Goal: Task Accomplishment & Management: Complete application form

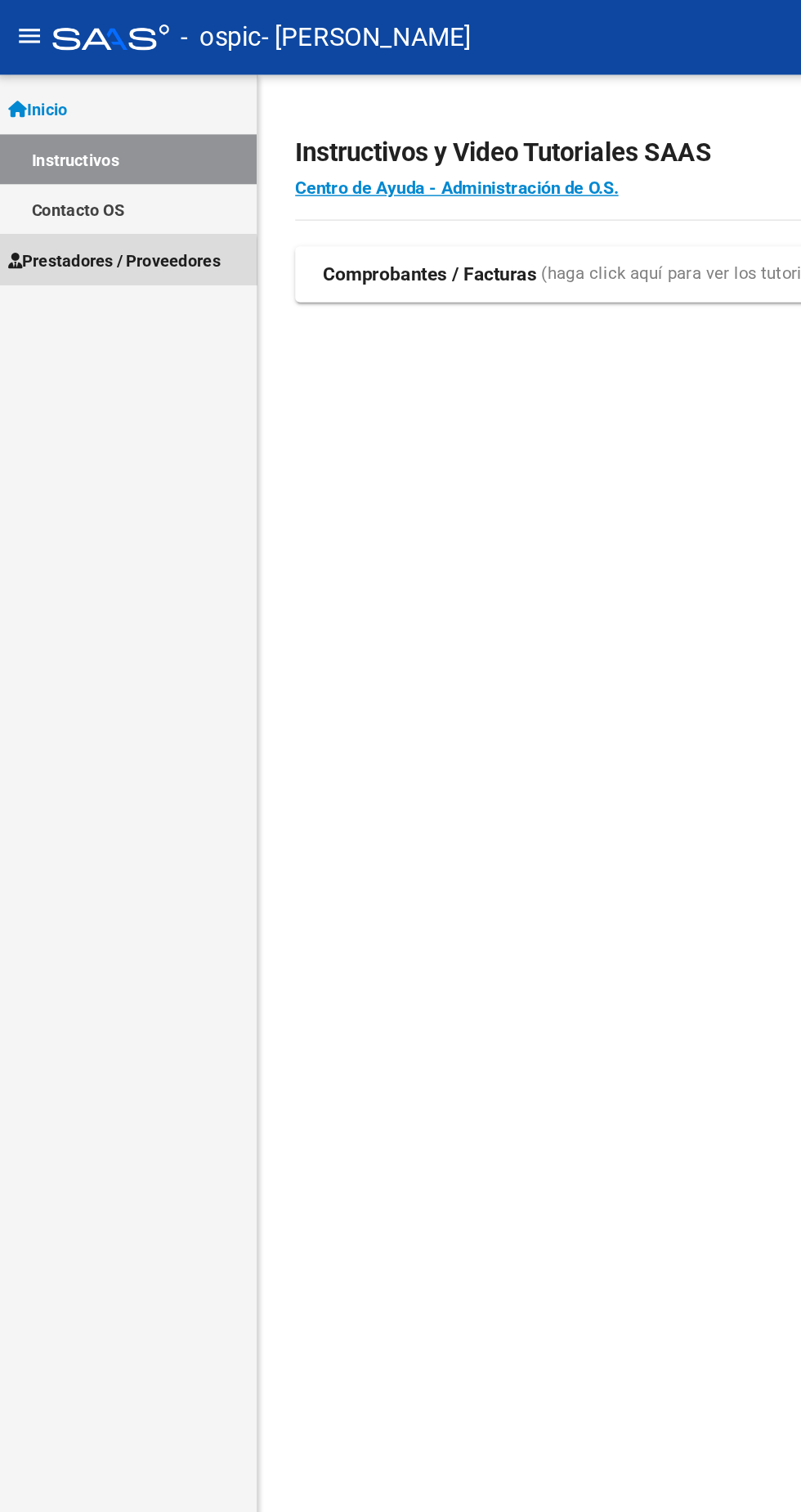
click at [66, 184] on span "Prestadores / Proveedores" at bounding box center [82, 182] width 149 height 18
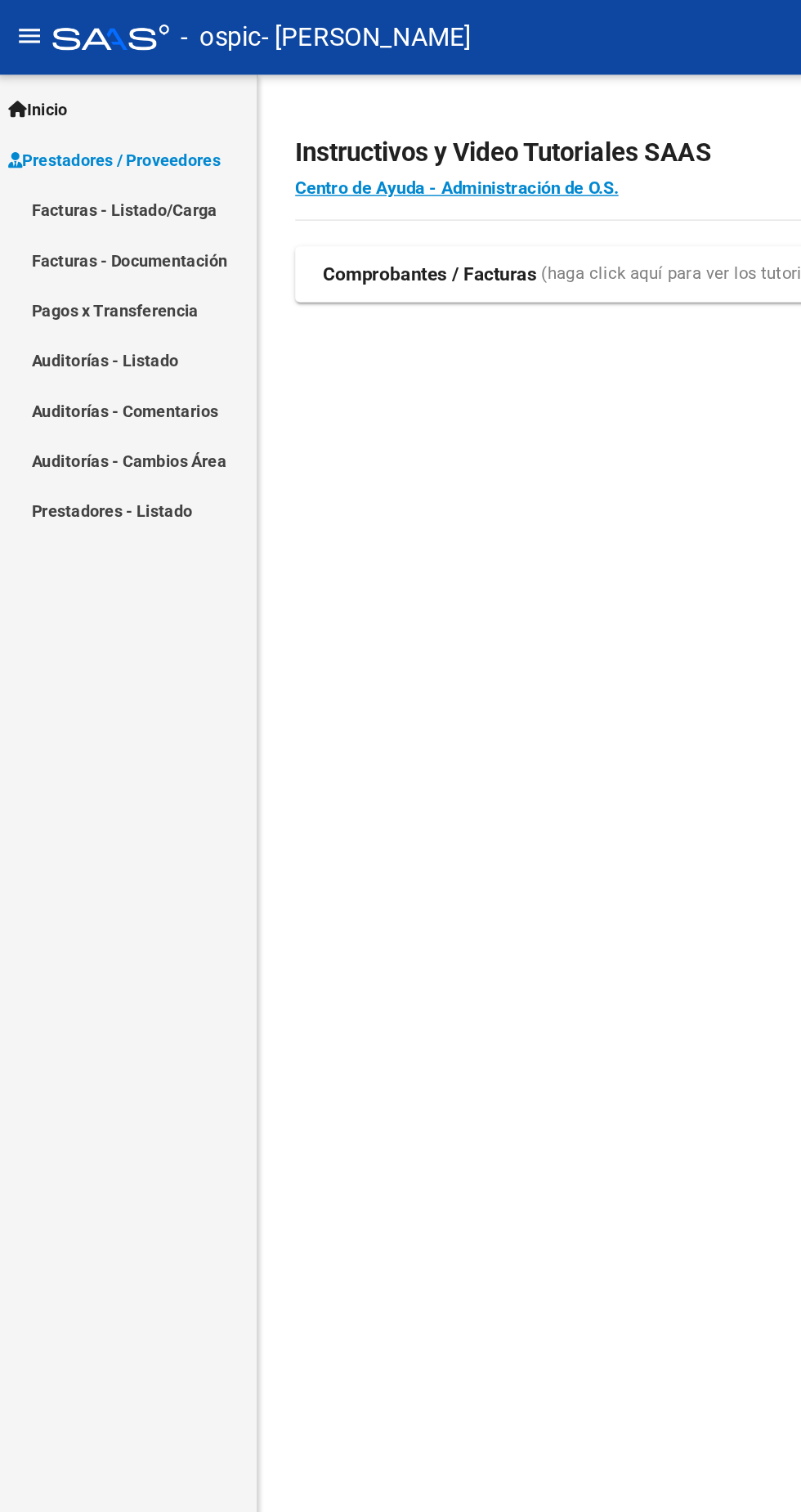
click at [43, 132] on link "Facturas - Listado/Carga" at bounding box center [91, 147] width 182 height 36
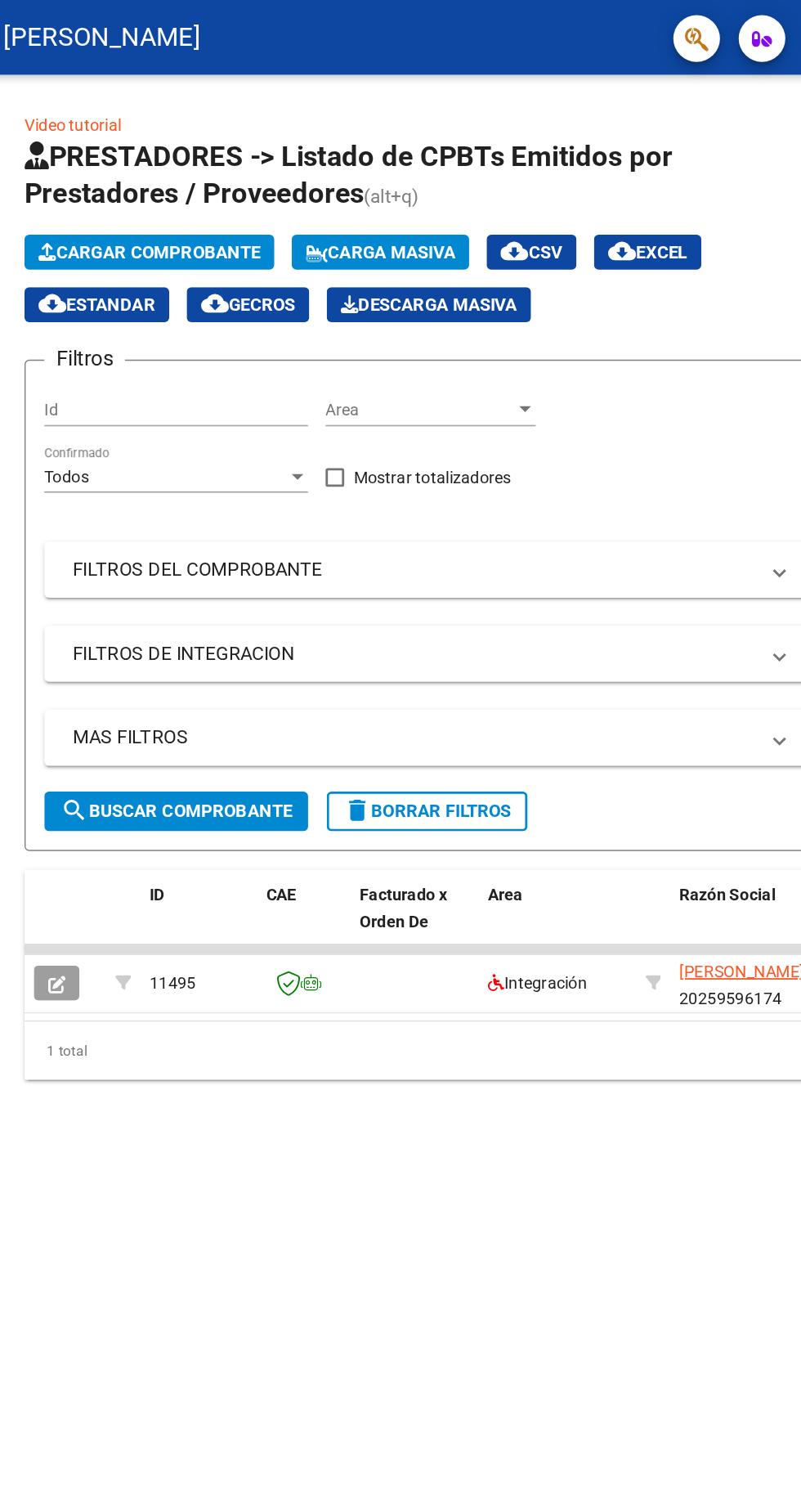
click at [252, 665] on datatable-body-cell at bounding box center [238, 664] width 57 height 6
click at [231, 690] on icon "button" at bounding box center [231, 689] width 12 height 12
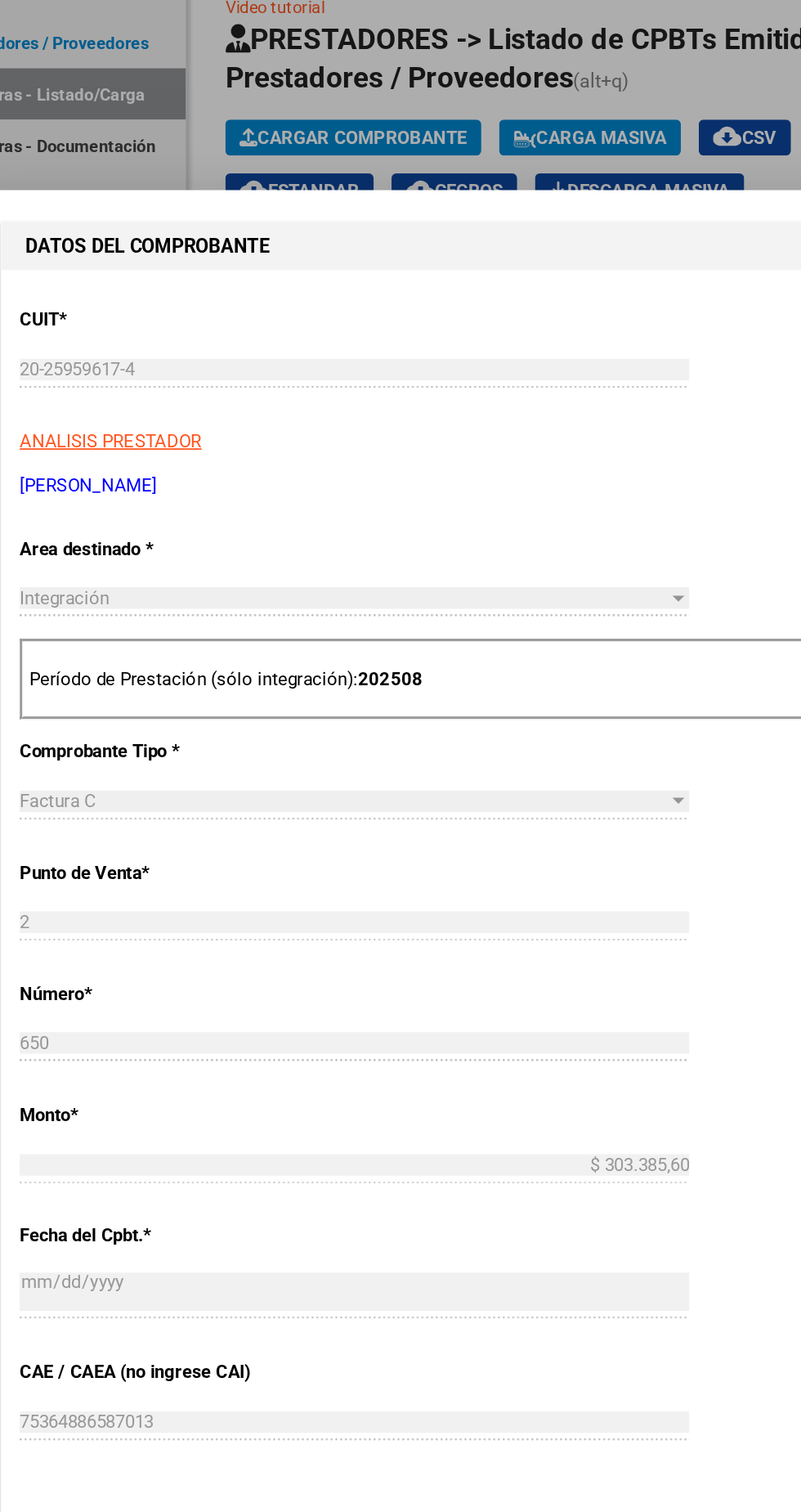
scroll to position [371, 0]
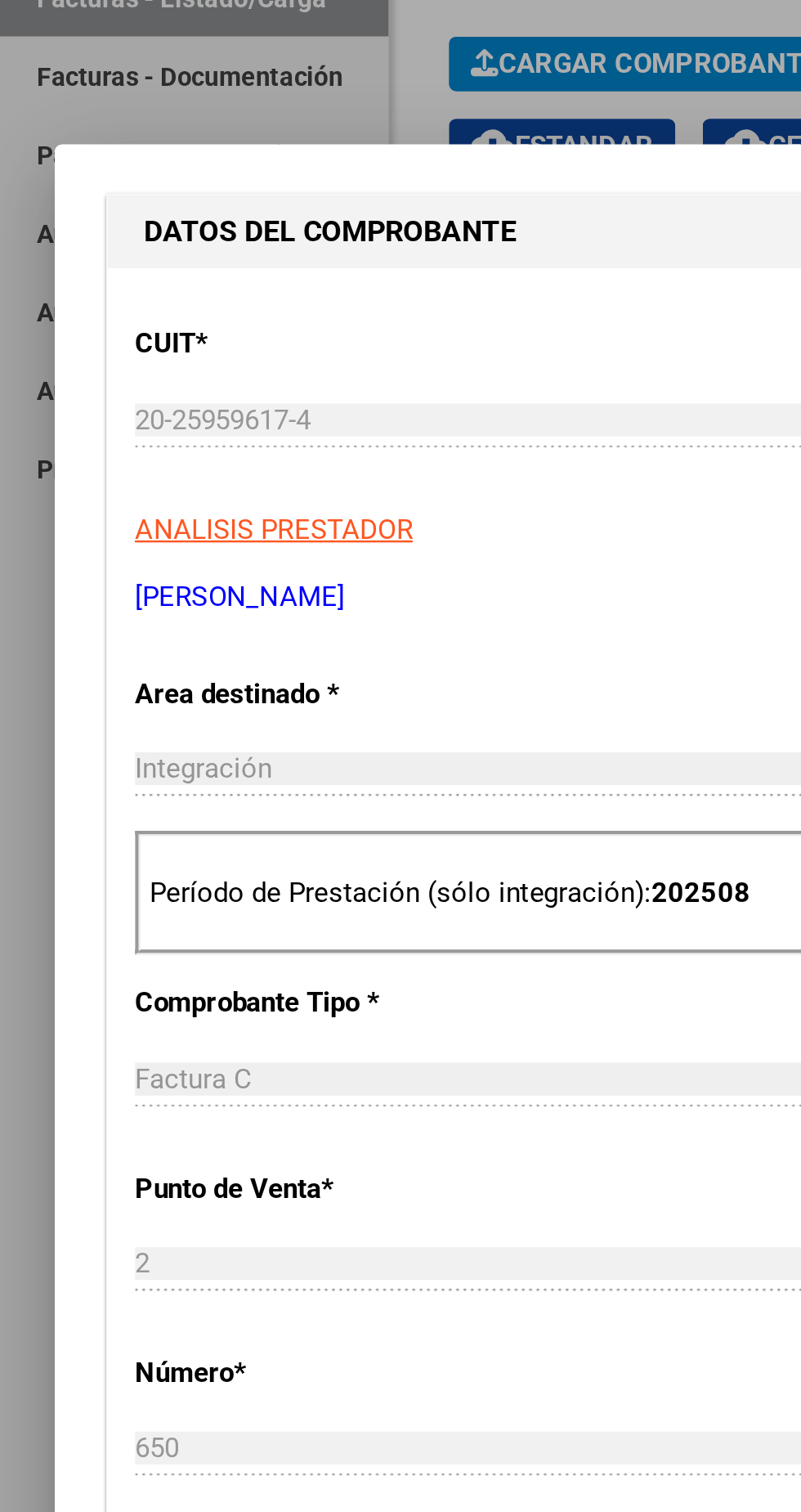
click at [240, 485] on div "Integración" at bounding box center [290, 492] width 443 height 15
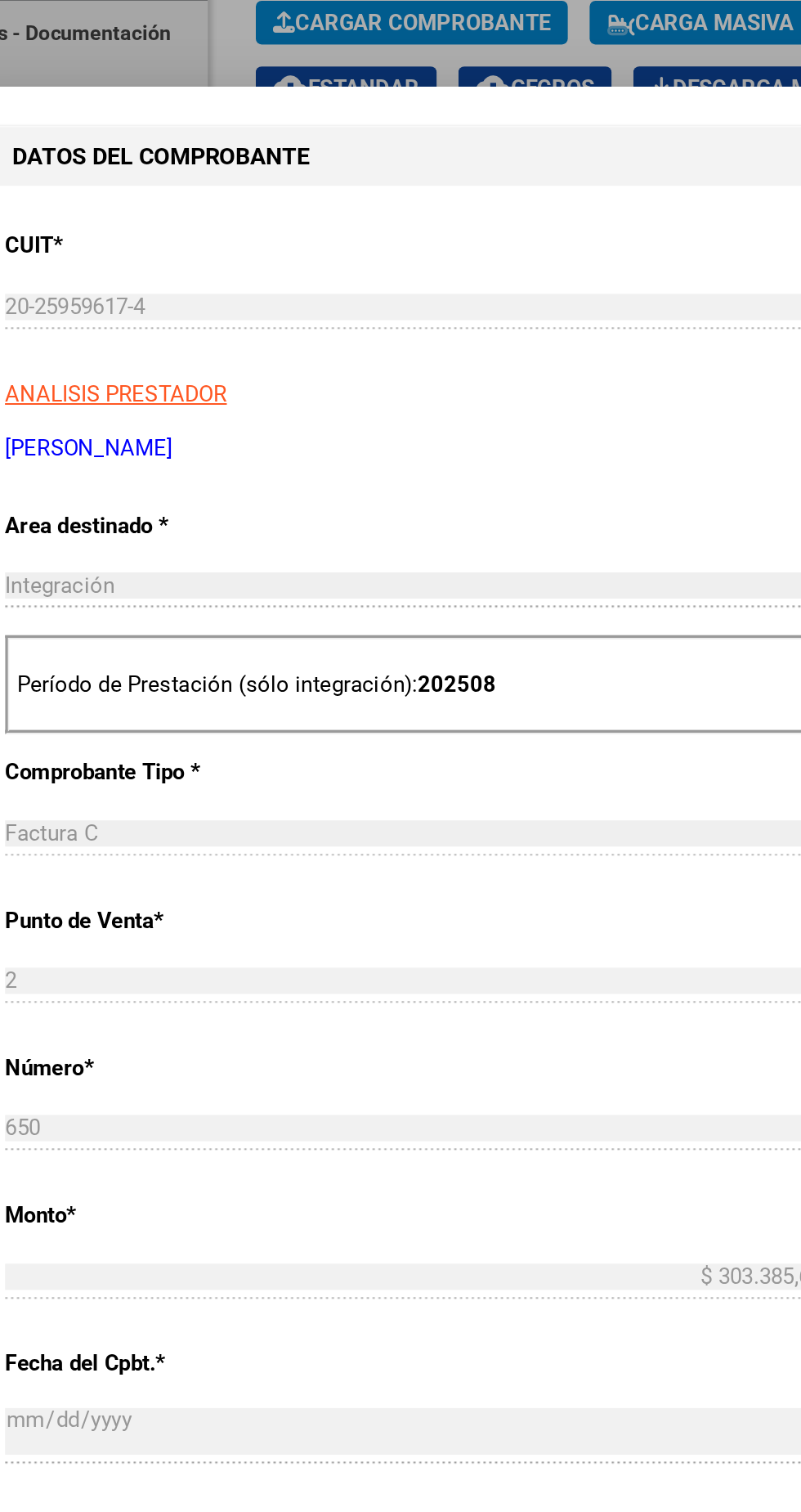
scroll to position [738, 0]
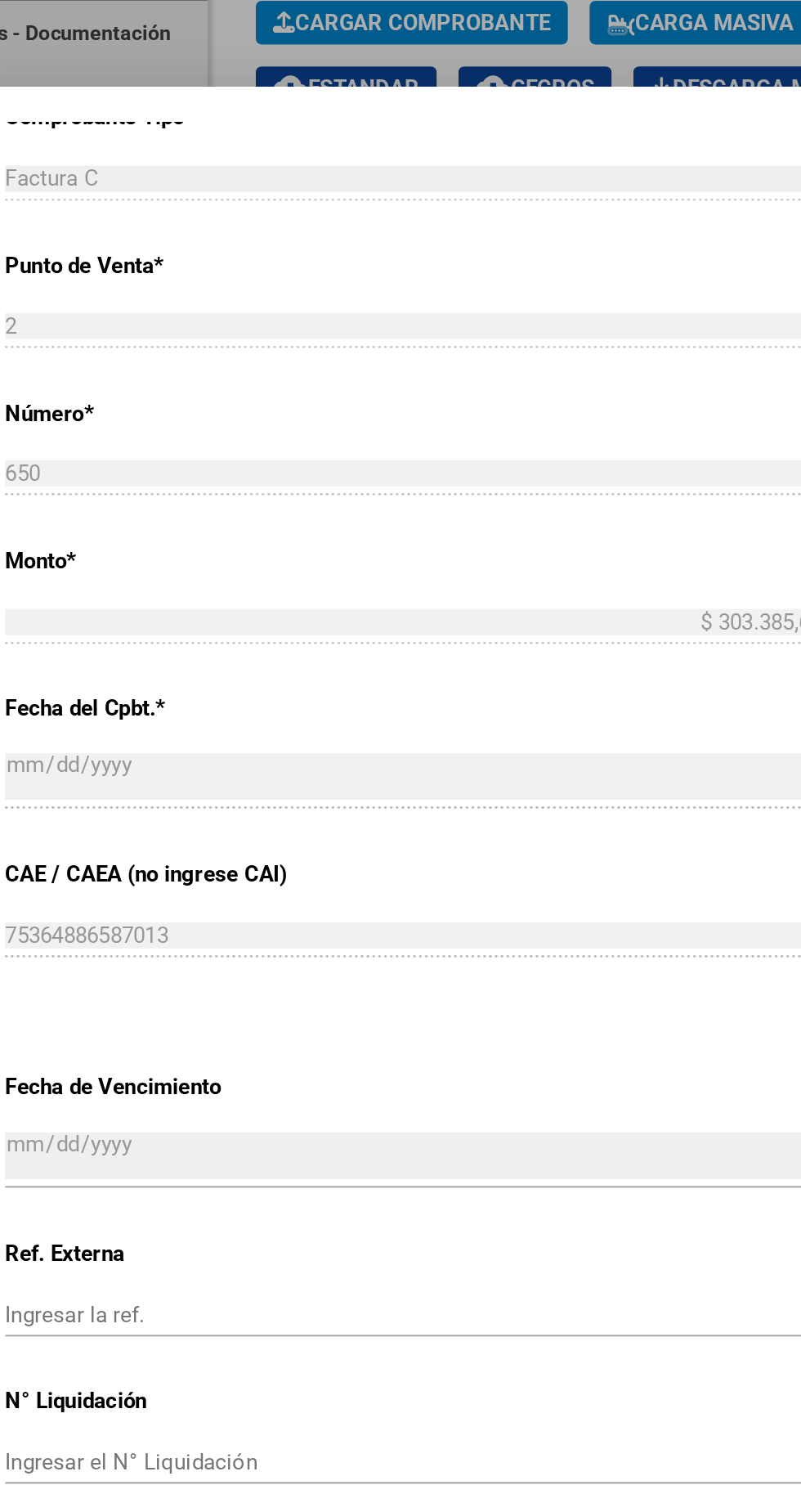
click at [339, 676] on div "75364886587013 Ingresar el CAE o CAEA (no ingrese CAI)" at bounding box center [297, 688] width 458 height 25
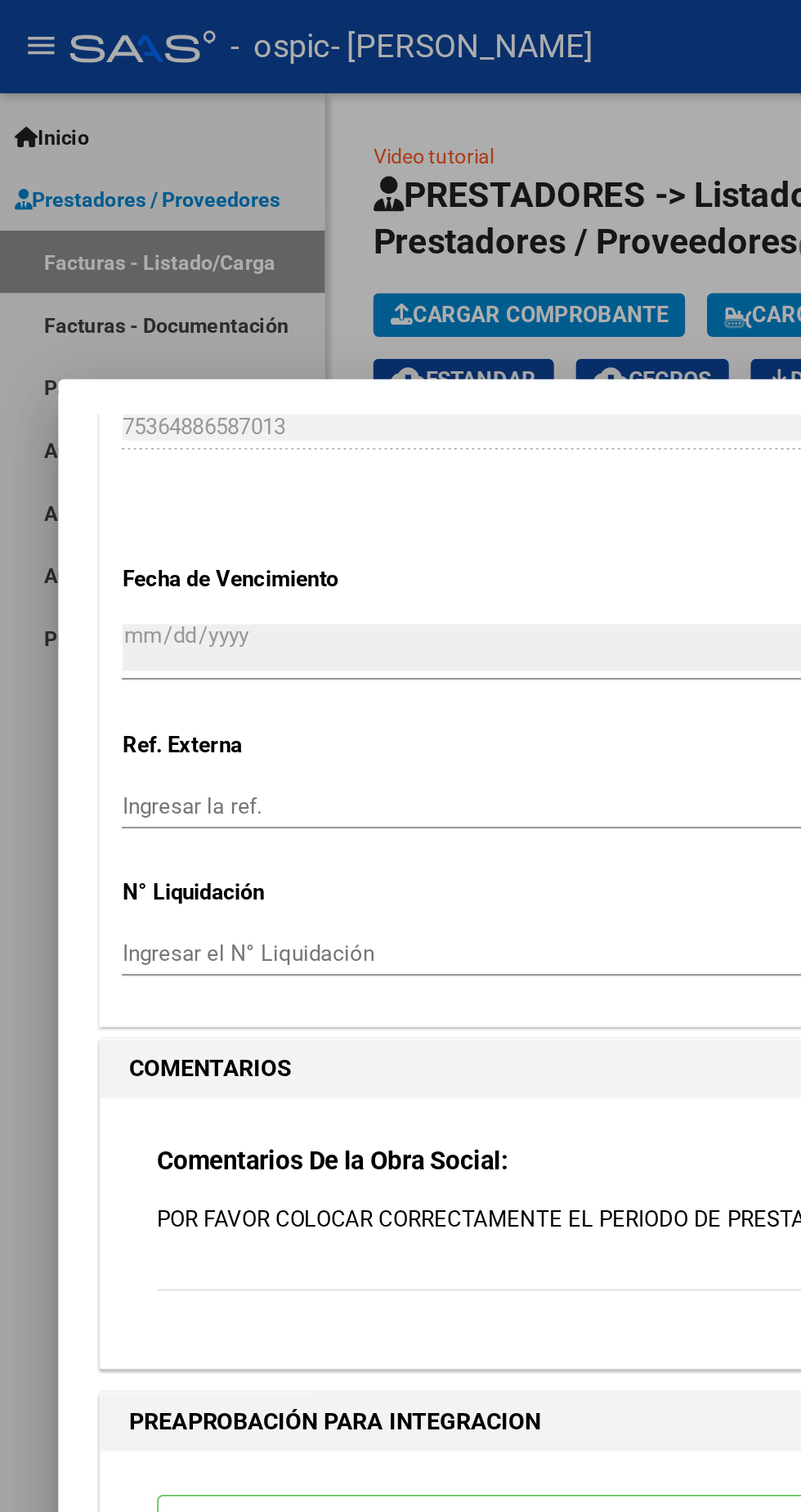
scroll to position [1184, 0]
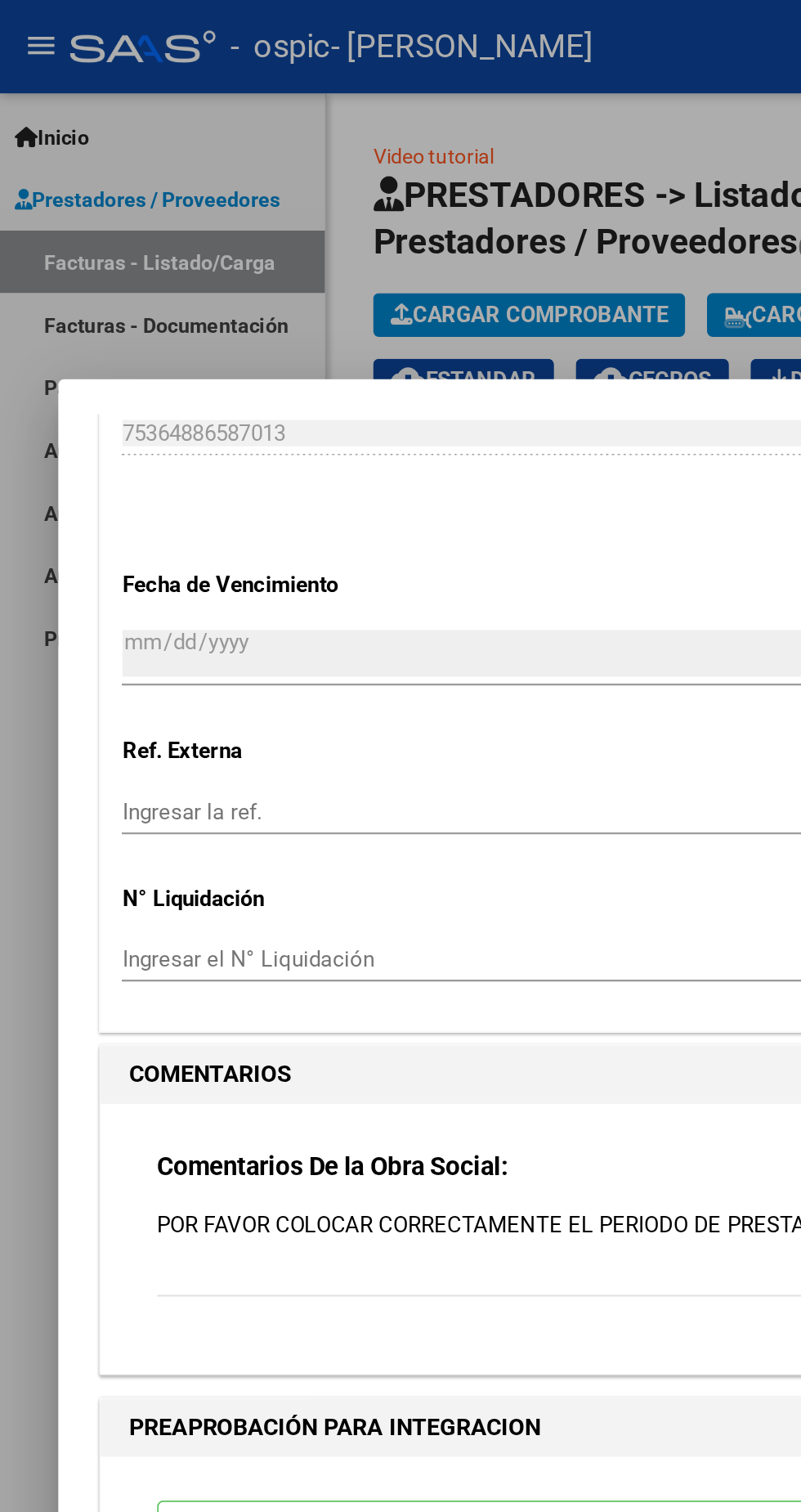
click at [61, 148] on div at bounding box center [400, 756] width 801 height 1512
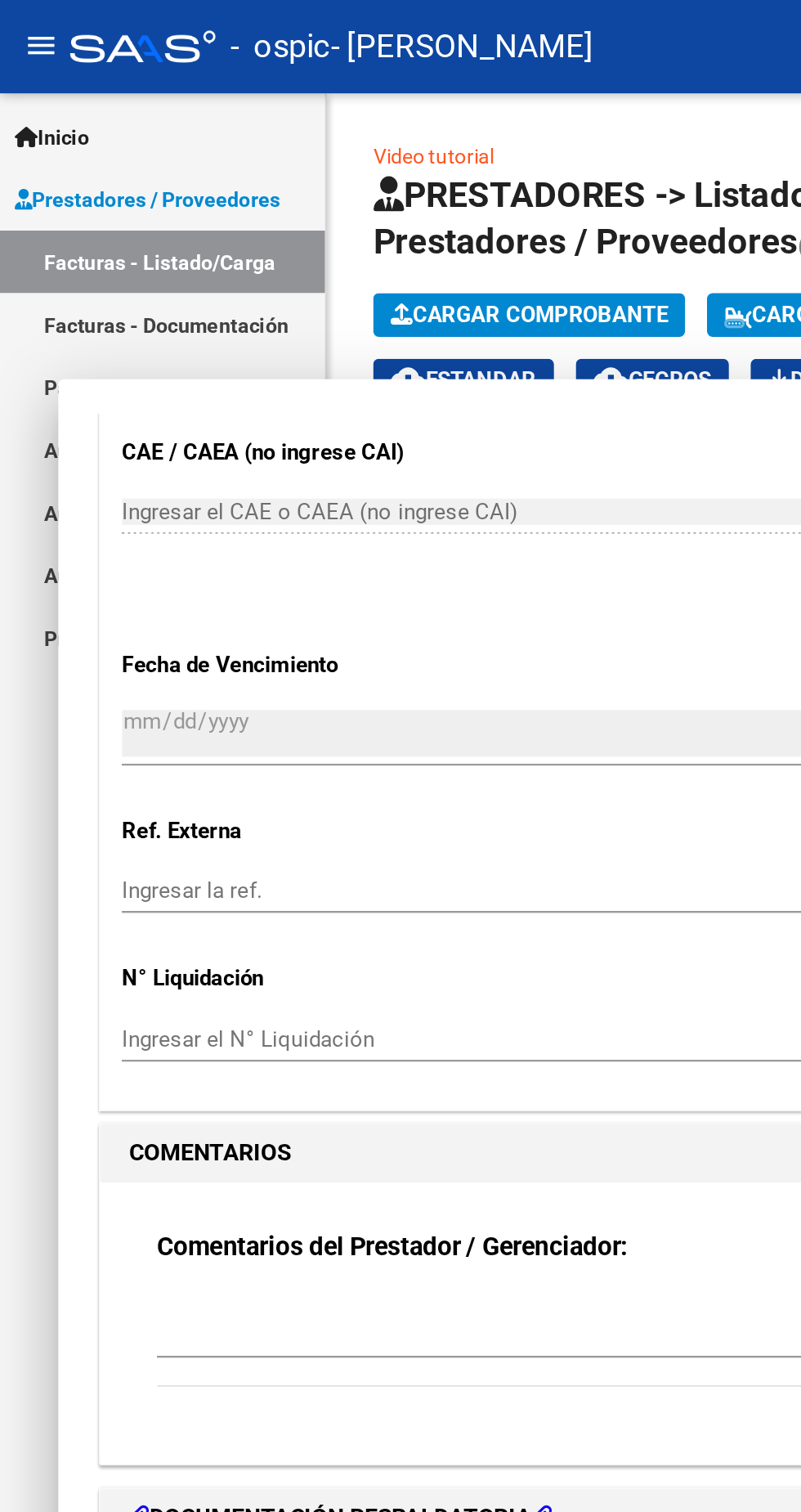
click at [68, 95] on link "Prestadores / Proveedores" at bounding box center [91, 111] width 182 height 36
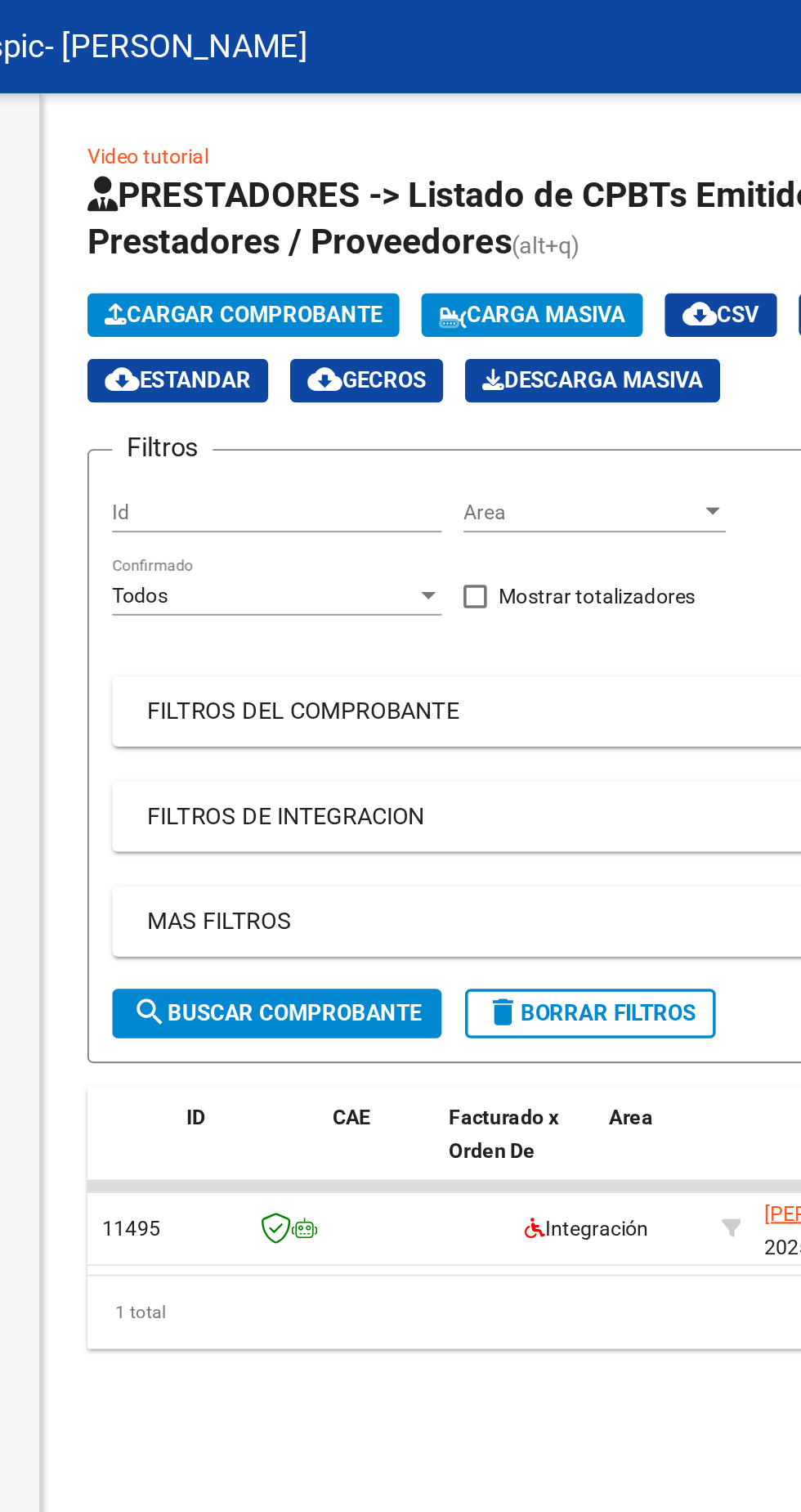
scroll to position [0, 0]
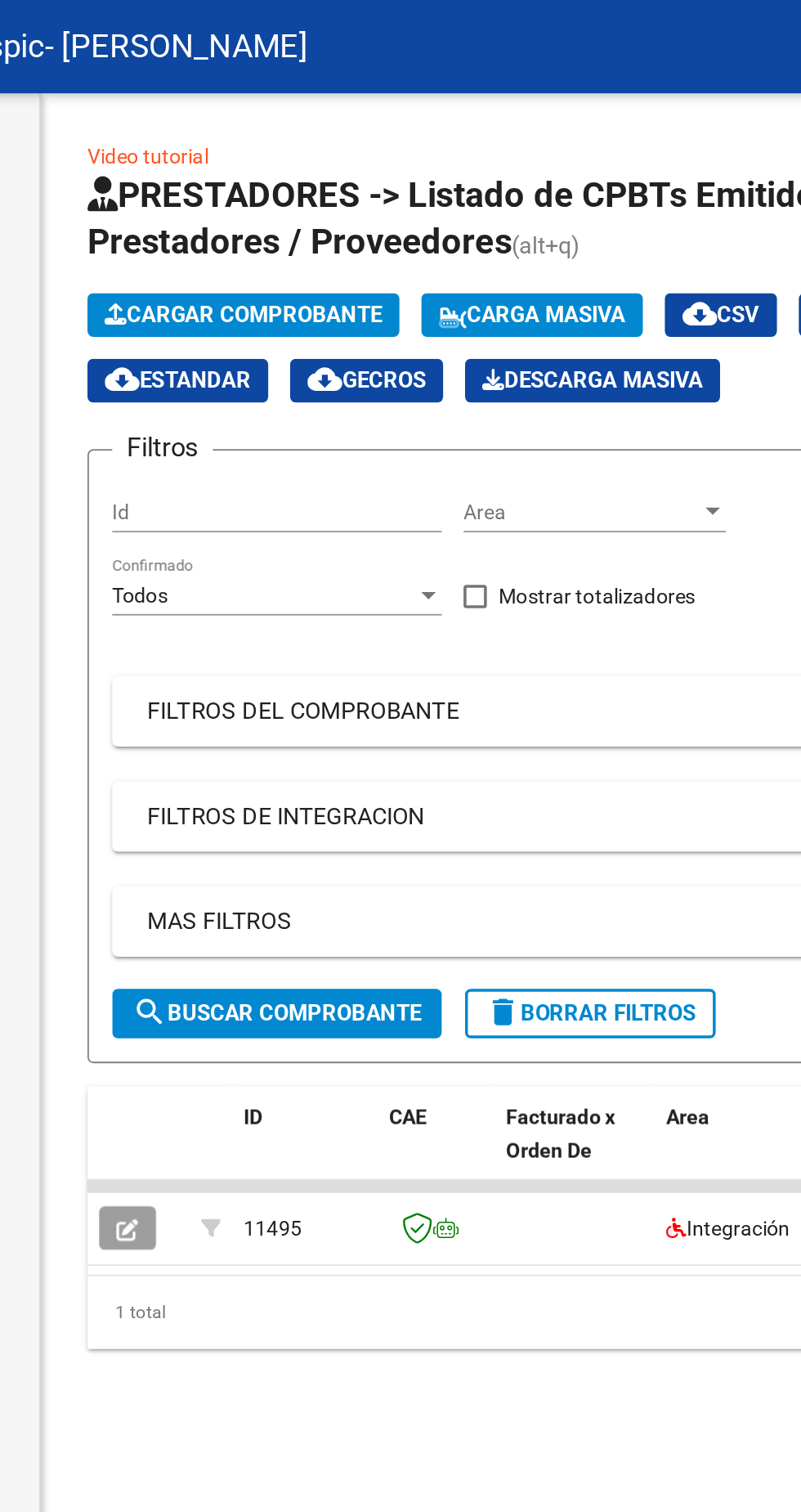
click at [232, 690] on icon "button" at bounding box center [231, 689] width 12 height 12
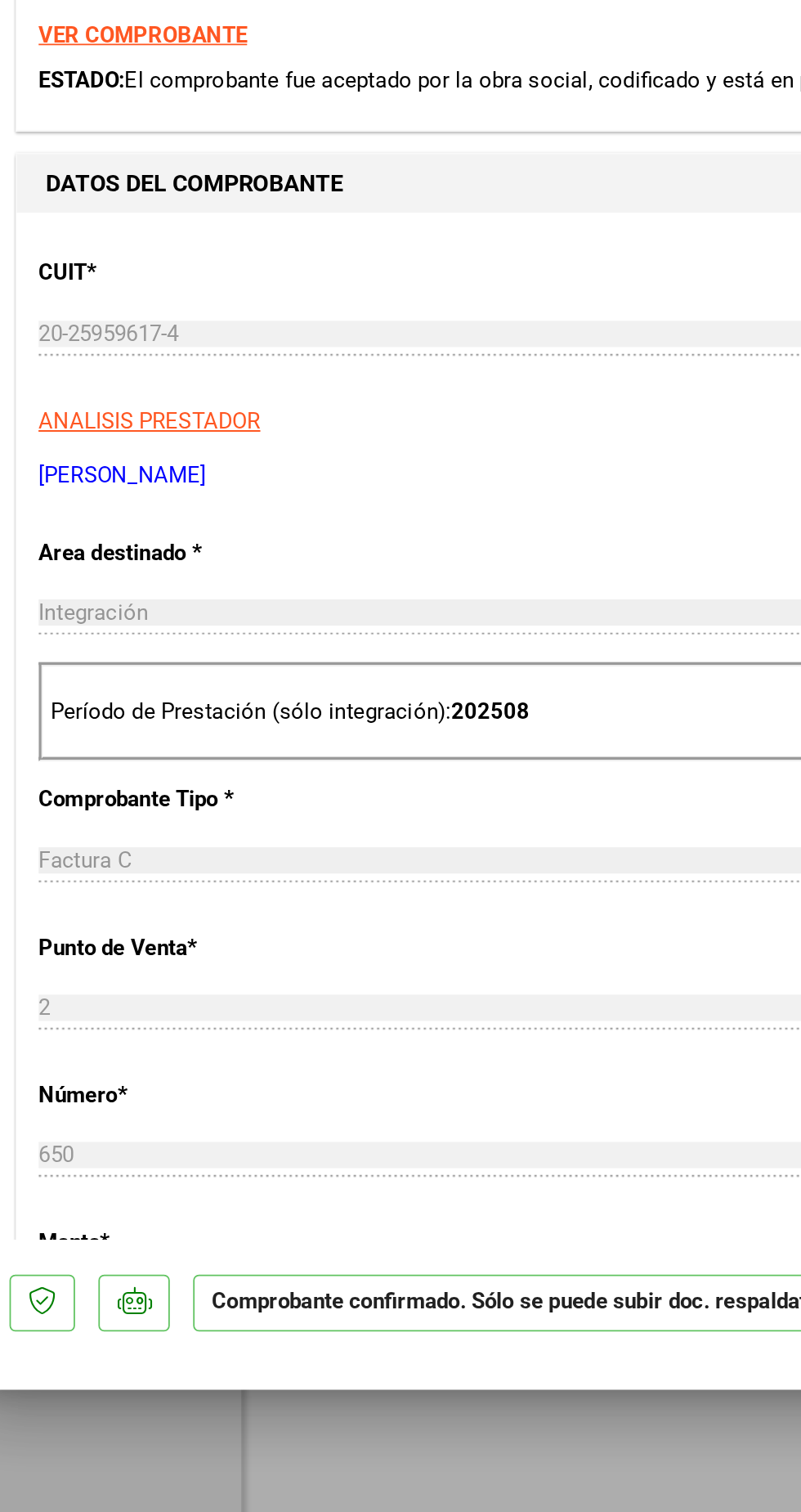
click at [342, 894] on div "Período de Prestación (sólo integración): 202508" at bounding box center [400, 920] width 664 height 57
click at [333, 900] on div "Período de Prestación (sólo integración): 202508" at bounding box center [400, 920] width 664 height 57
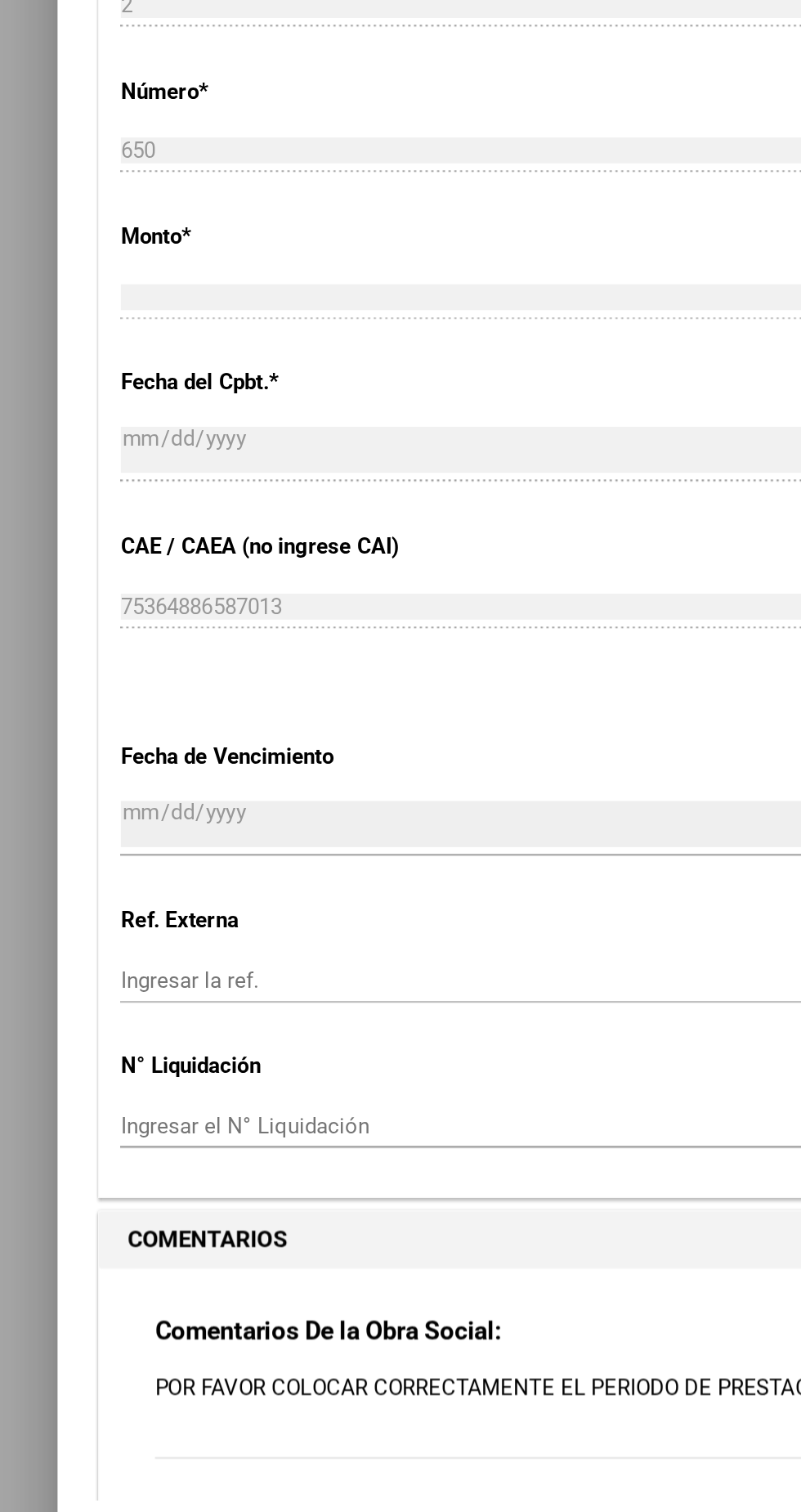
scroll to position [712, 0]
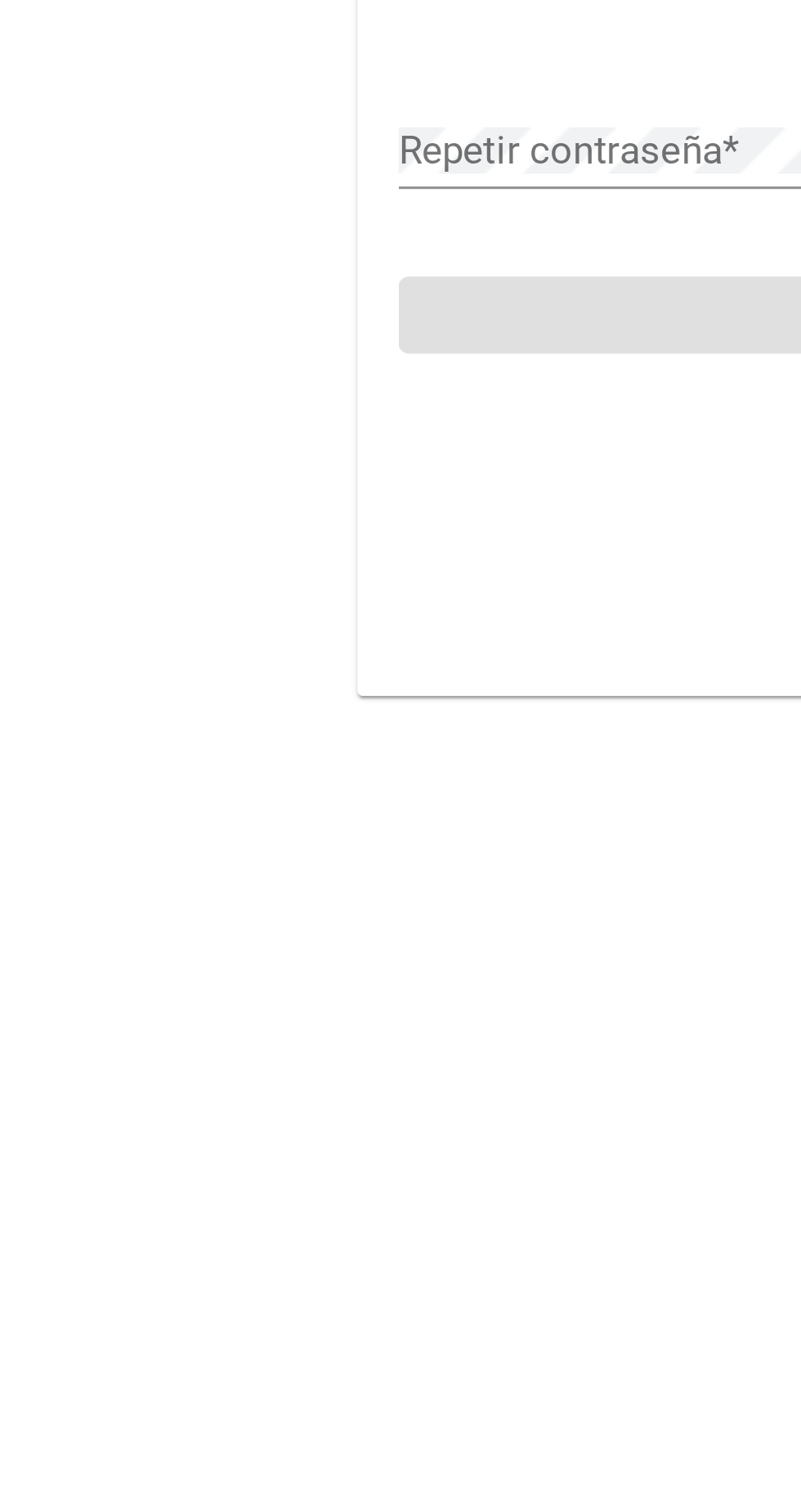
scroll to position [4, 0]
